Goal: Find specific page/section: Find specific page/section

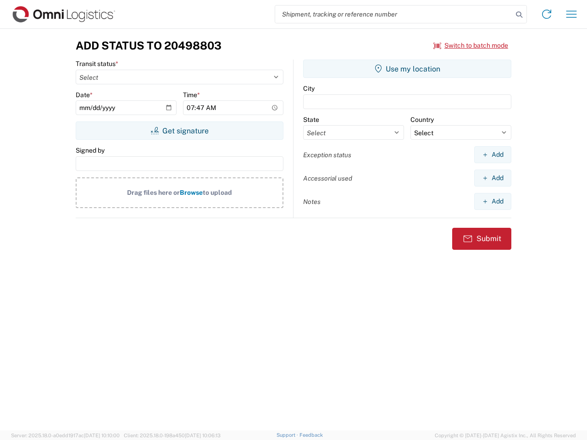
click at [394, 14] on input "search" at bounding box center [393, 13] width 237 height 17
click at [519, 15] on icon at bounding box center [518, 14] width 13 height 13
click at [546, 14] on icon at bounding box center [546, 14] width 15 height 15
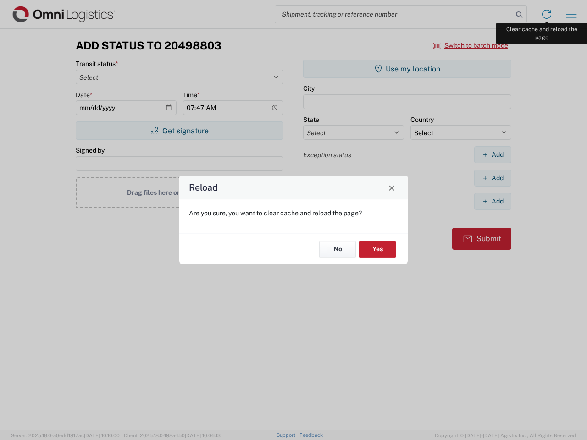
click at [571, 14] on div "Reload Are you sure, you want to clear cache and reload the page? No Yes" at bounding box center [293, 220] width 587 height 440
click at [471, 45] on div "Reload Are you sure, you want to clear cache and reload the page? No Yes" at bounding box center [293, 220] width 587 height 440
click at [179, 131] on div "Reload Are you sure, you want to clear cache and reload the page? No Yes" at bounding box center [293, 220] width 587 height 440
click at [407, 69] on div "Reload Are you sure, you want to clear cache and reload the page? No Yes" at bounding box center [293, 220] width 587 height 440
click at [492, 154] on div "Reload Are you sure, you want to clear cache and reload the page? No Yes" at bounding box center [293, 220] width 587 height 440
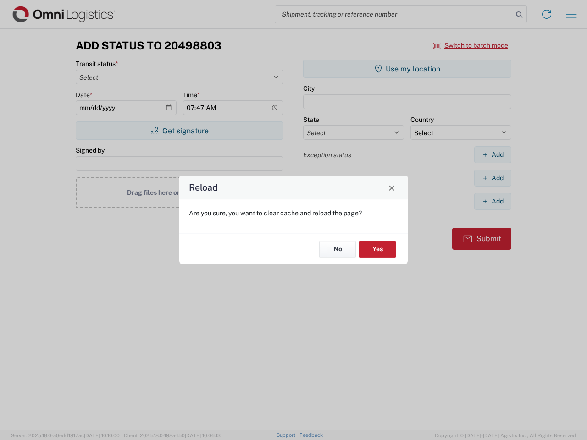
click at [492, 178] on div "Reload Are you sure, you want to clear cache and reload the page? No Yes" at bounding box center [293, 220] width 587 height 440
click at [492, 201] on div "Reload Are you sure, you want to clear cache and reload the page? No Yes" at bounding box center [293, 220] width 587 height 440
